Goal: Transaction & Acquisition: Purchase product/service

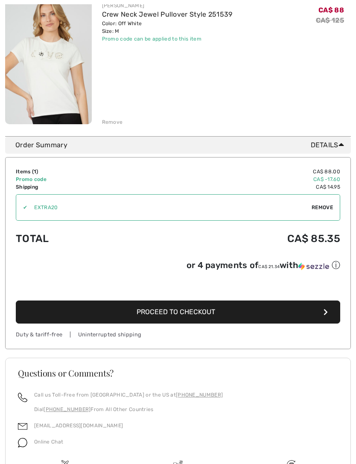
scroll to position [139, 0]
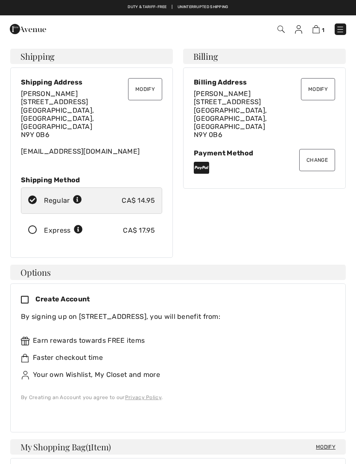
checkbox input "true"
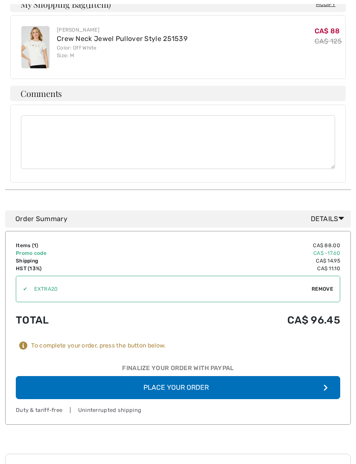
scroll to position [446, 0]
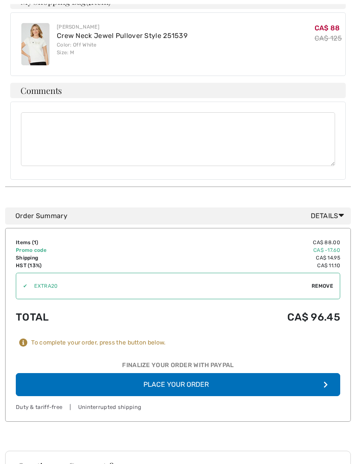
click at [53, 374] on button "Place Your Order" at bounding box center [178, 385] width 325 height 23
